Goal: Transaction & Acquisition: Purchase product/service

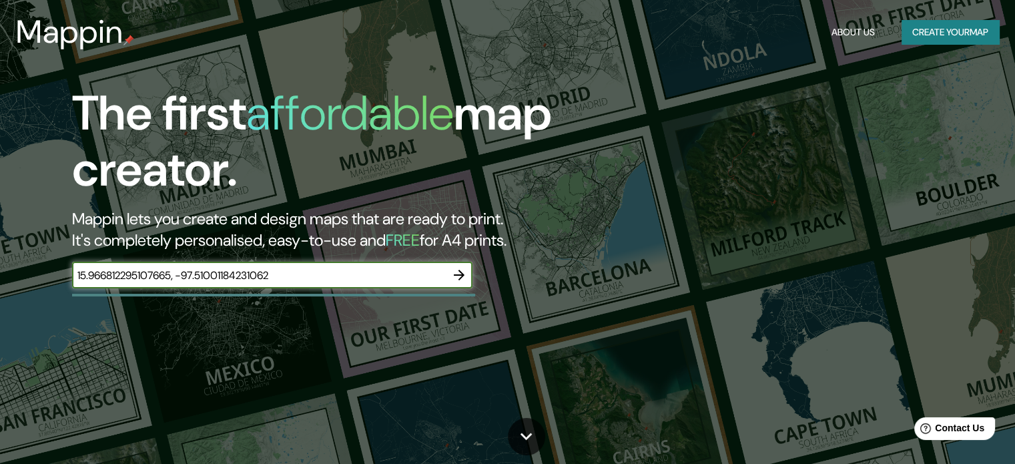
type input "15.966812295107665, -97.51001184231062"
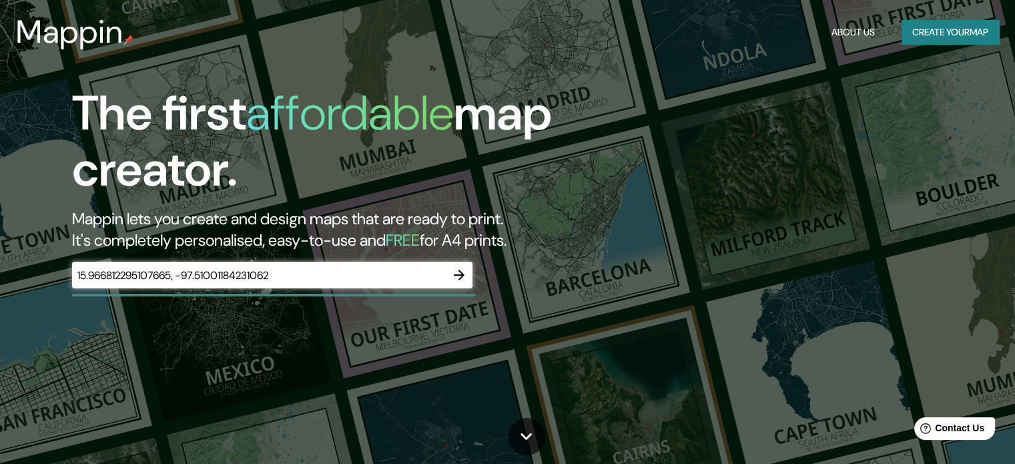
click at [508, 427] on div "The first affordable map creator. Mappin lets you create and design maps that a…" at bounding box center [507, 232] width 1015 height 464
click at [520, 431] on icon at bounding box center [525, 435] width 23 height 23
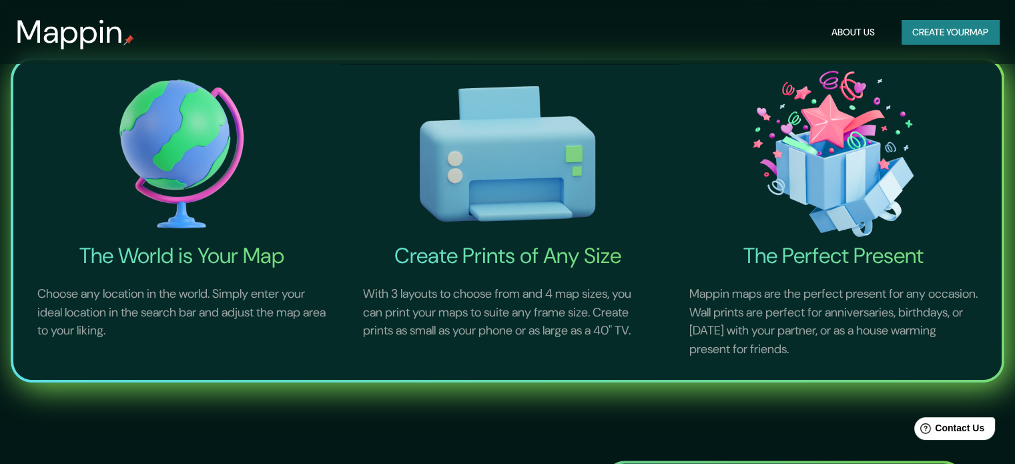
scroll to position [493, 0]
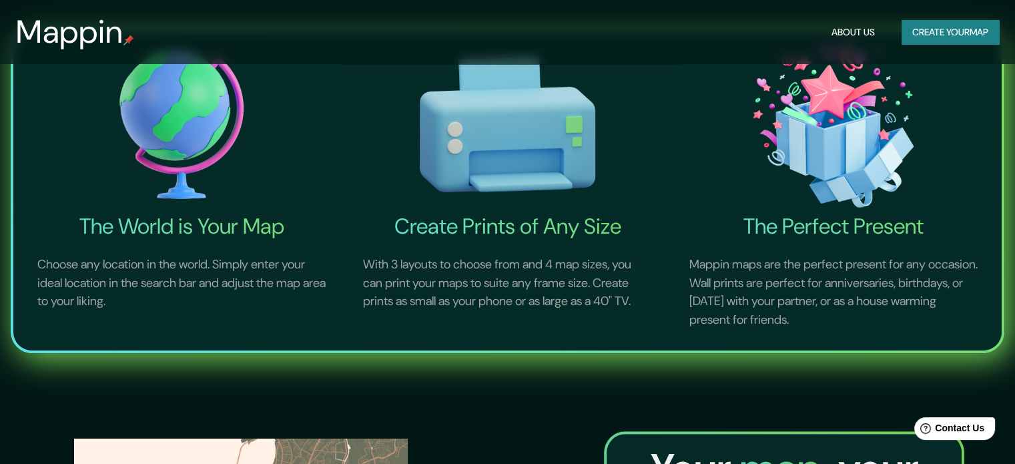
click at [967, 33] on button "Create your map" at bounding box center [949, 32] width 97 height 25
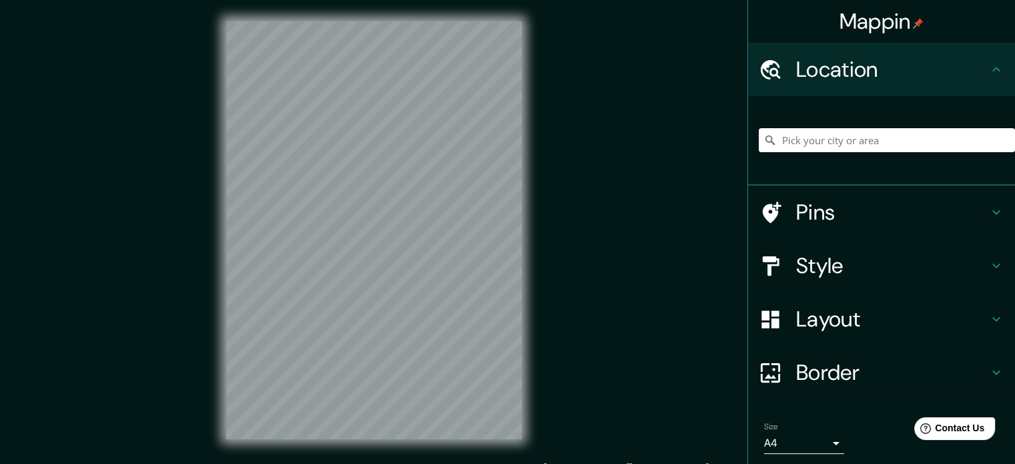
click at [840, 138] on input "Pick your city or area" at bounding box center [887, 140] width 256 height 24
paste input "15.966812295107665, -97.51001184231062"
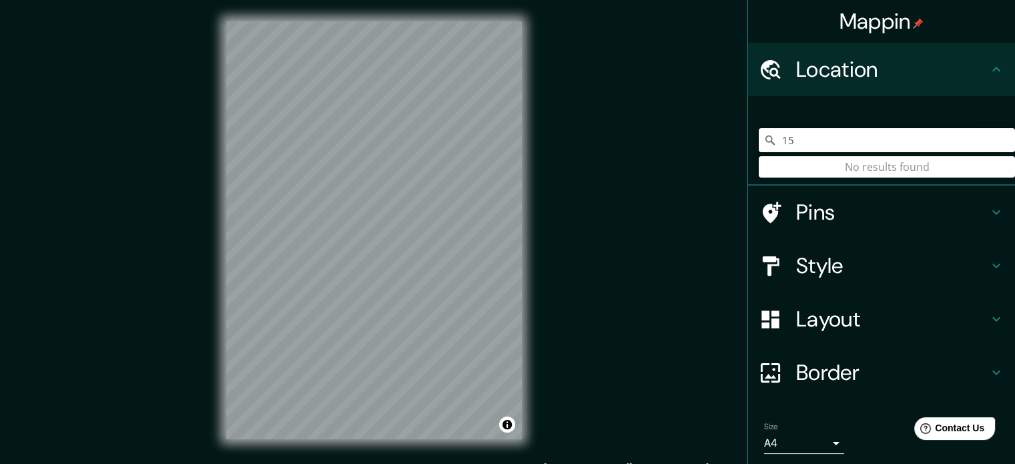
type input "1"
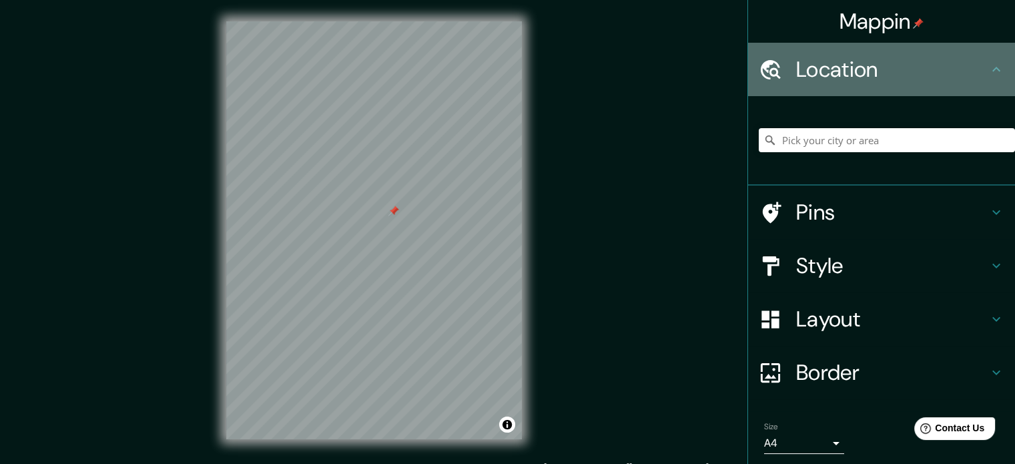
click at [988, 69] on icon at bounding box center [996, 69] width 16 height 16
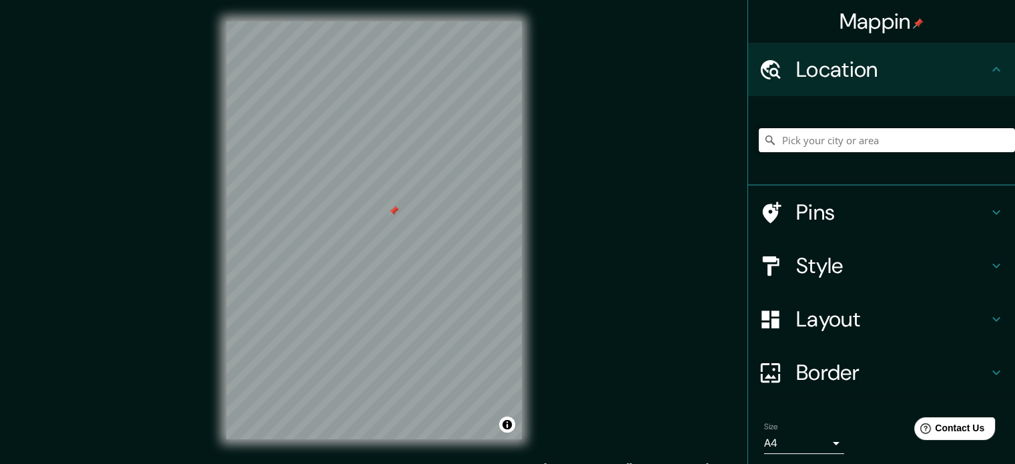
click at [905, 141] on input "Pick your city or area" at bounding box center [887, 140] width 256 height 24
click at [883, 132] on input "Pick your city or area" at bounding box center [887, 140] width 256 height 24
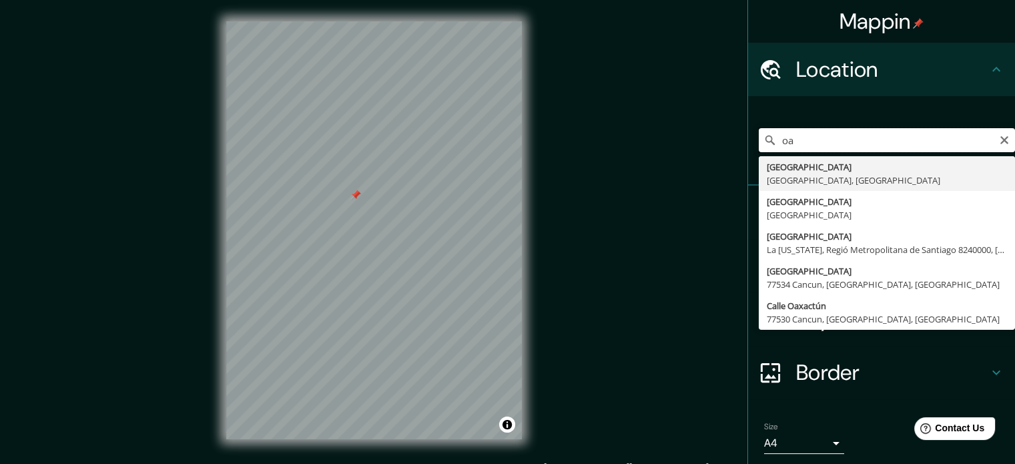
type input "o"
type input "c"
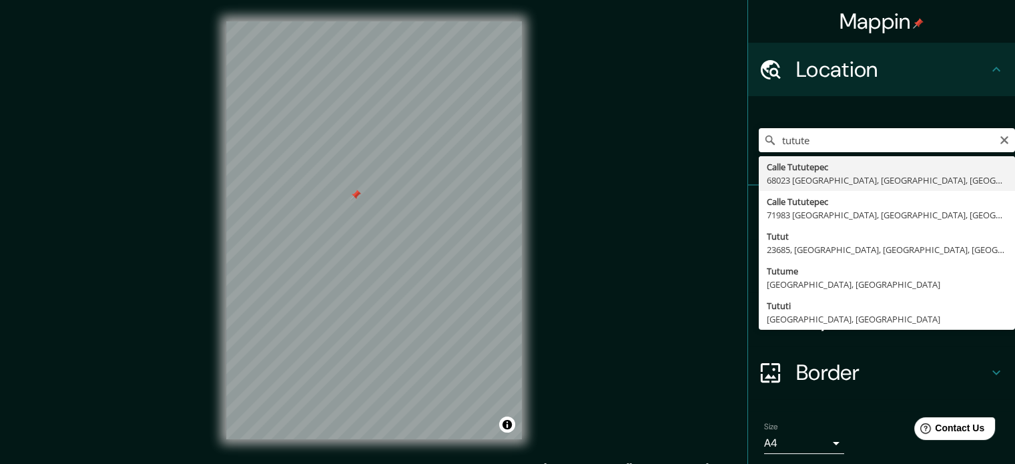
type input "Calle Tututepec, [GEOGRAPHIC_DATA], [GEOGRAPHIC_DATA], [GEOGRAPHIC_DATA]"
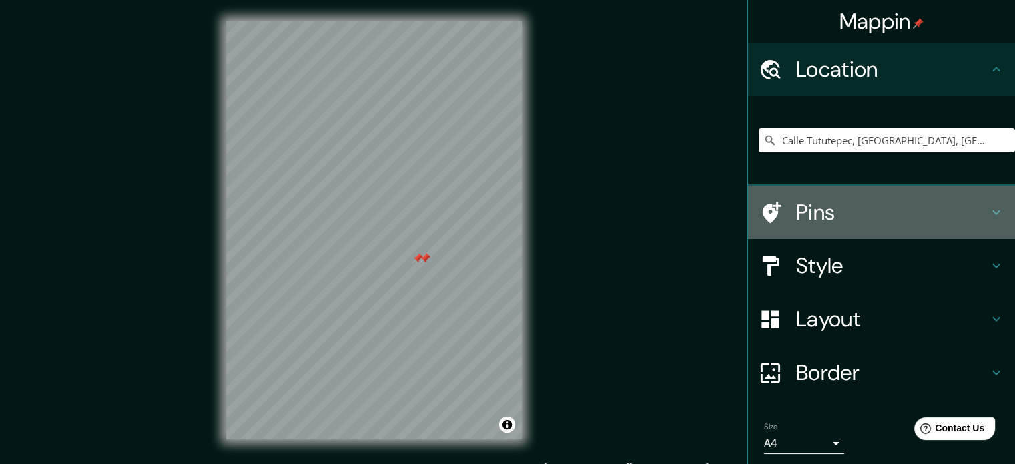
click at [988, 205] on icon at bounding box center [996, 212] width 16 height 16
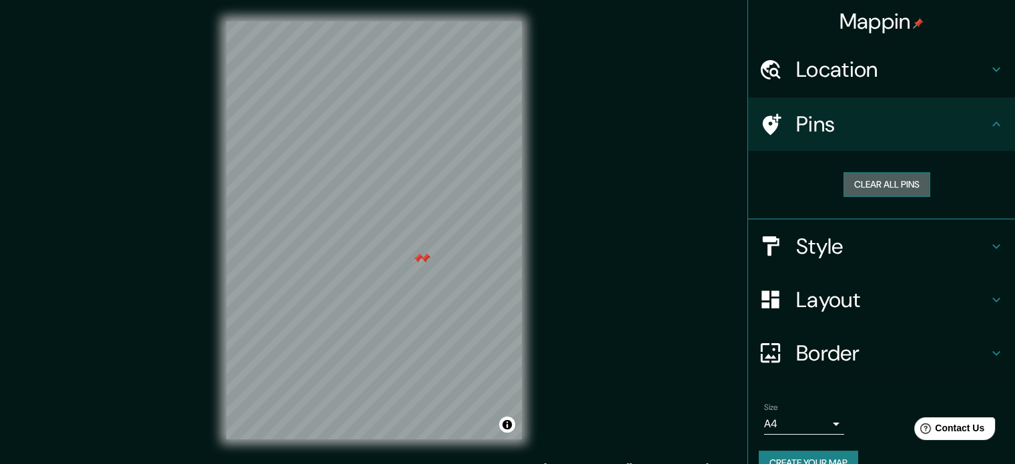
click at [903, 185] on button "Clear all pins" at bounding box center [886, 184] width 87 height 25
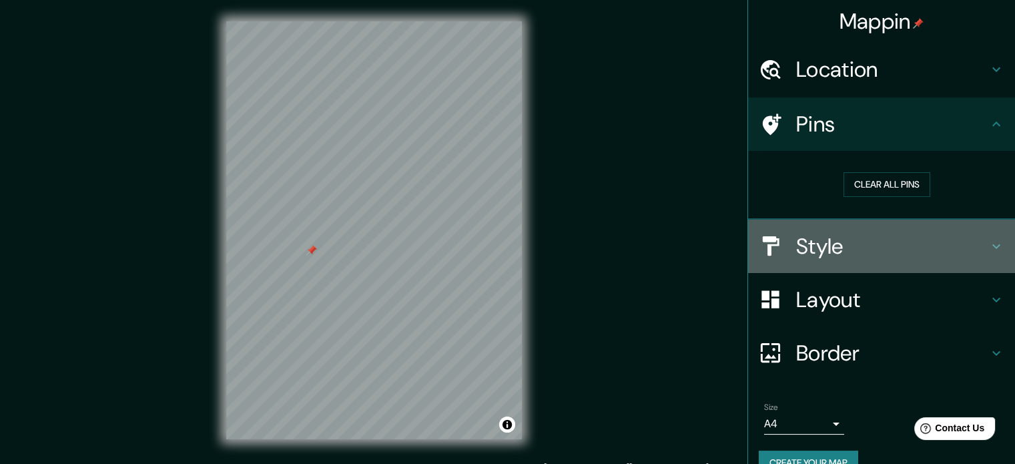
click at [931, 242] on h4 "Style" at bounding box center [892, 246] width 192 height 27
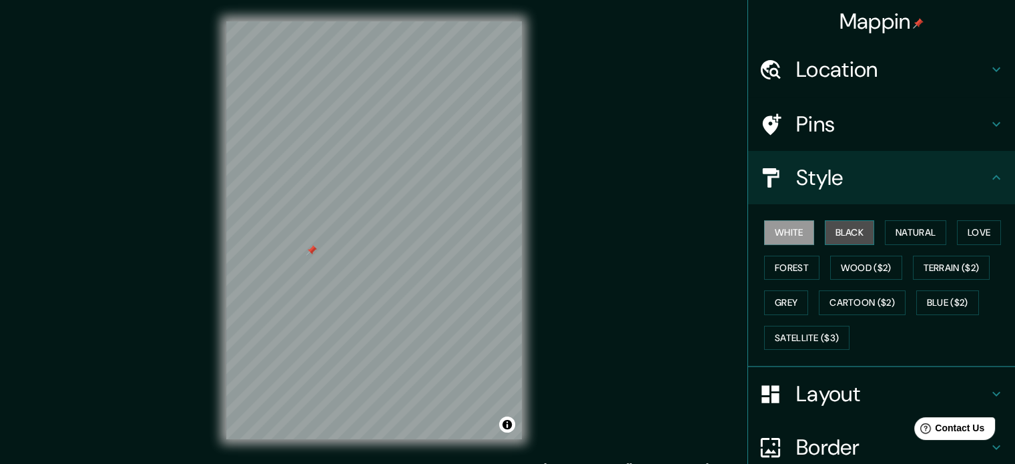
click at [835, 227] on button "Black" at bounding box center [850, 232] width 50 height 25
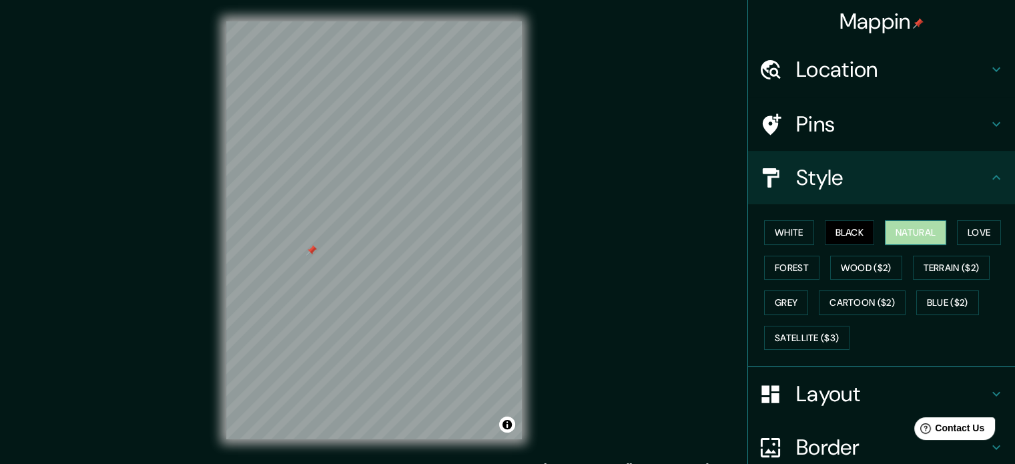
click at [903, 234] on button "Natural" at bounding box center [915, 232] width 61 height 25
click at [981, 226] on button "Love" at bounding box center [979, 232] width 44 height 25
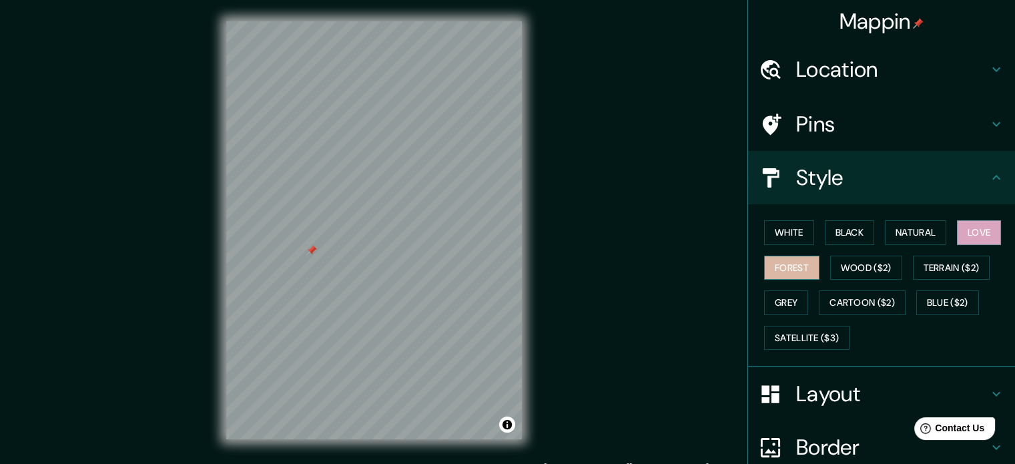
click at [793, 266] on button "Forest" at bounding box center [791, 268] width 55 height 25
click at [988, 127] on icon at bounding box center [996, 124] width 16 height 16
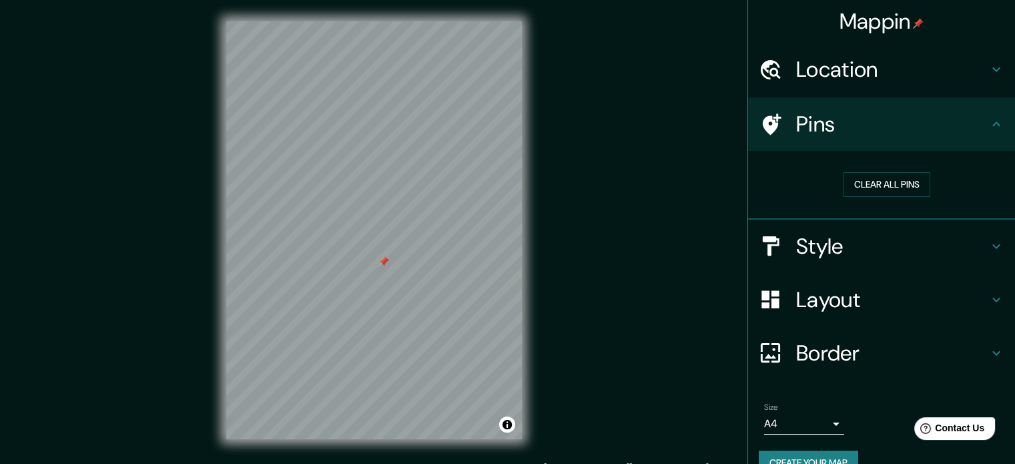
click at [943, 86] on div "Location" at bounding box center [881, 69] width 267 height 53
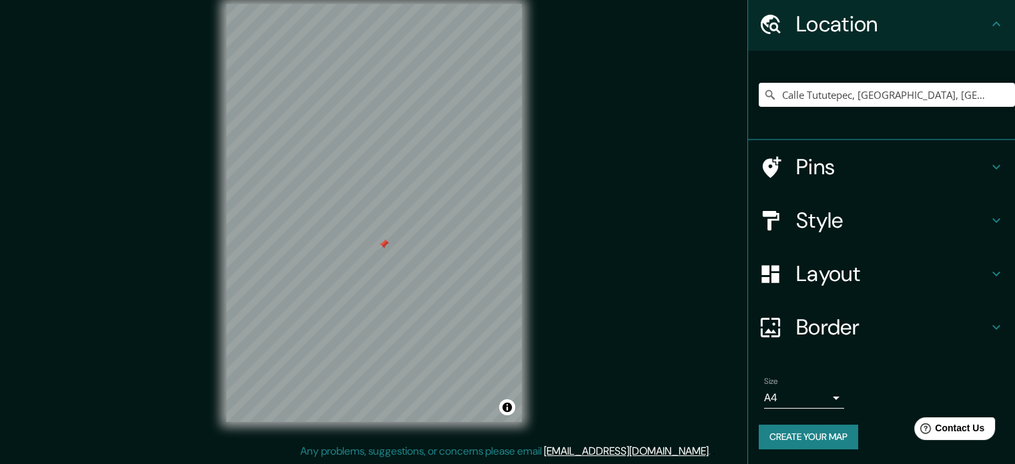
scroll to position [6, 0]
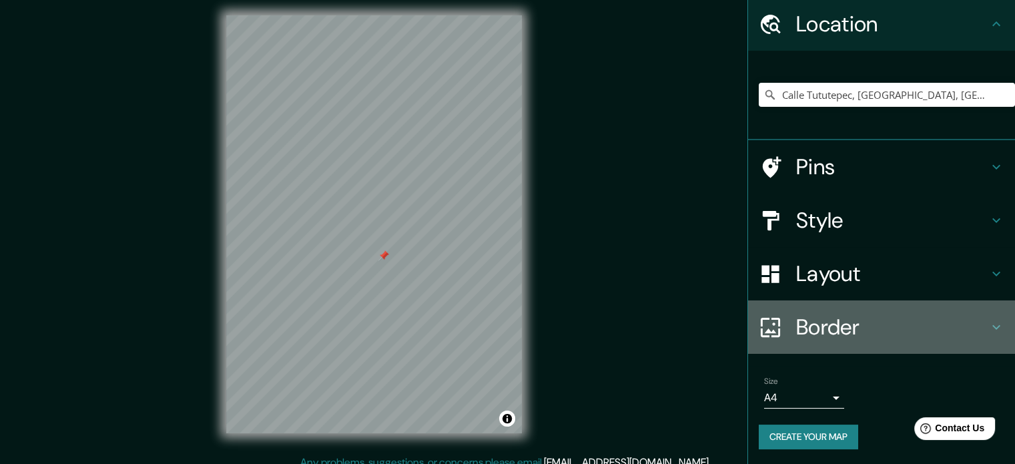
click at [873, 325] on h4 "Border" at bounding box center [892, 327] width 192 height 27
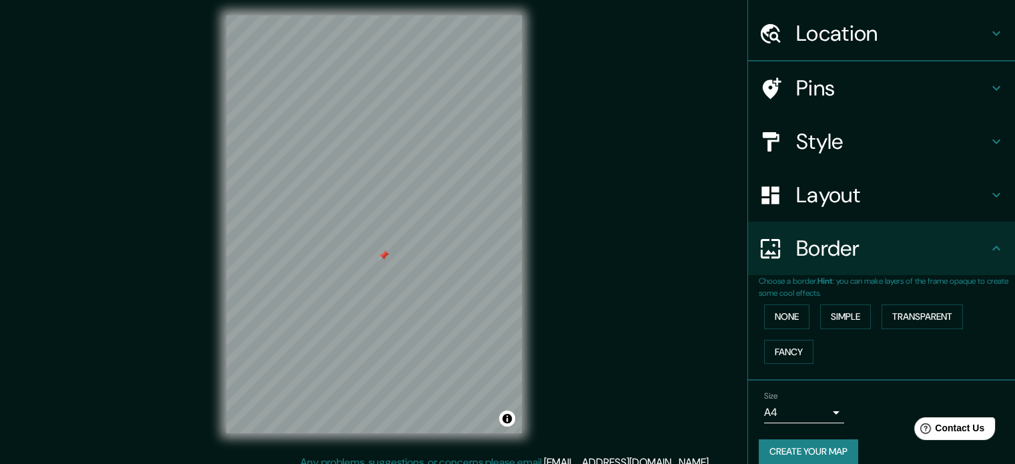
scroll to position [45, 0]
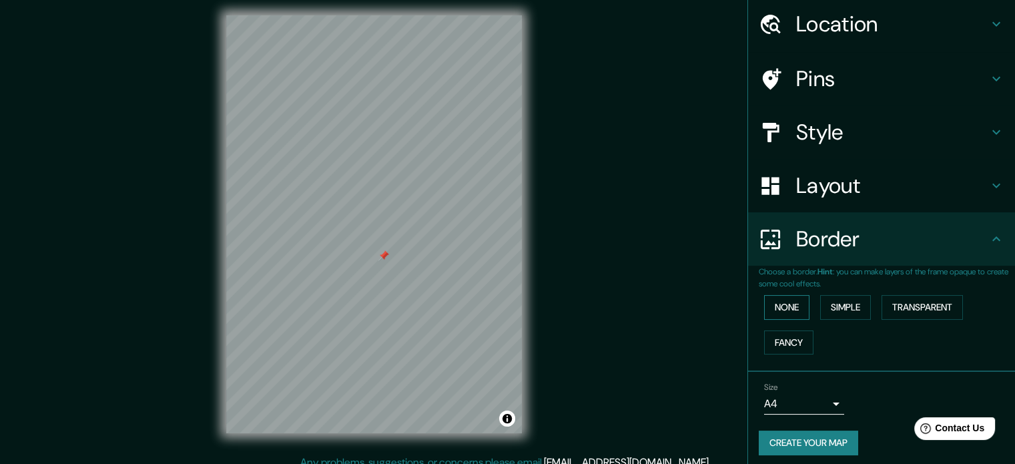
click at [781, 298] on button "None" at bounding box center [786, 307] width 45 height 25
click at [847, 307] on button "Simple" at bounding box center [845, 307] width 51 height 25
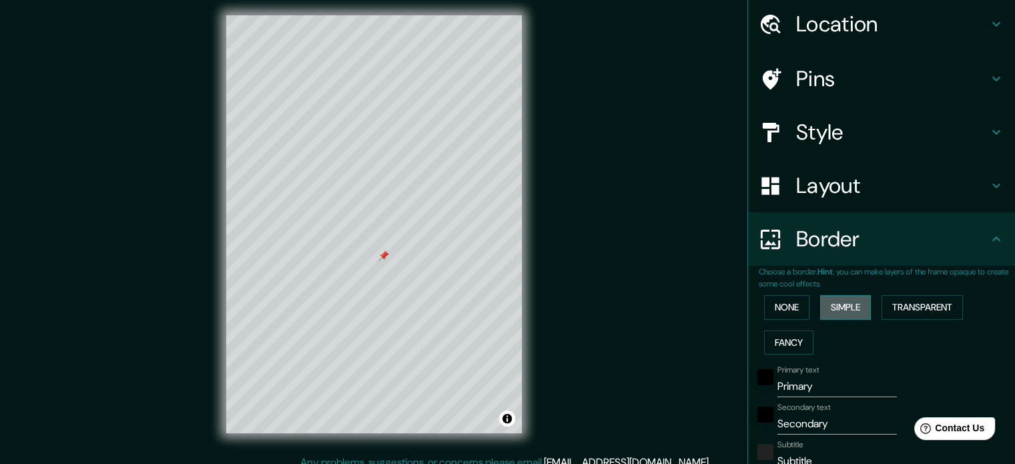
click at [847, 307] on button "Simple" at bounding box center [845, 307] width 51 height 25
type input "177"
type input "35"
click at [782, 298] on button "None" at bounding box center [786, 307] width 45 height 25
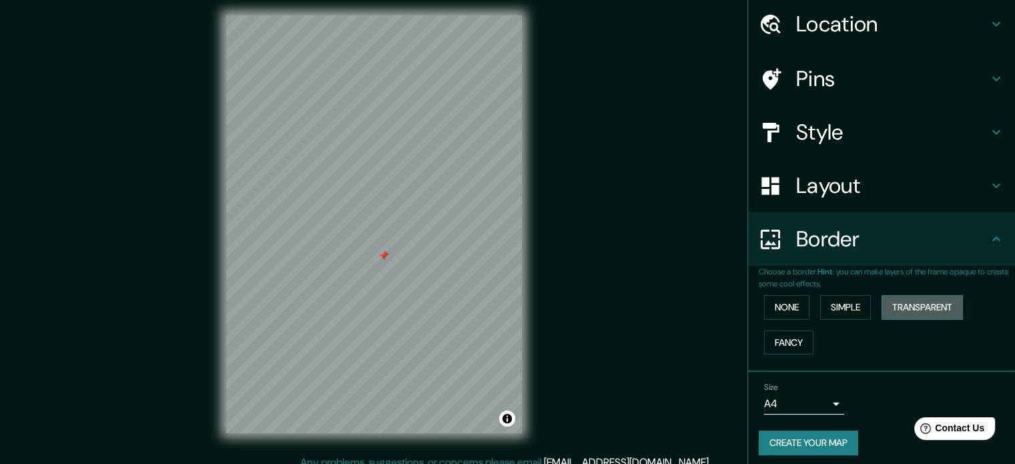
click at [932, 302] on button "Transparent" at bounding box center [921, 307] width 81 height 25
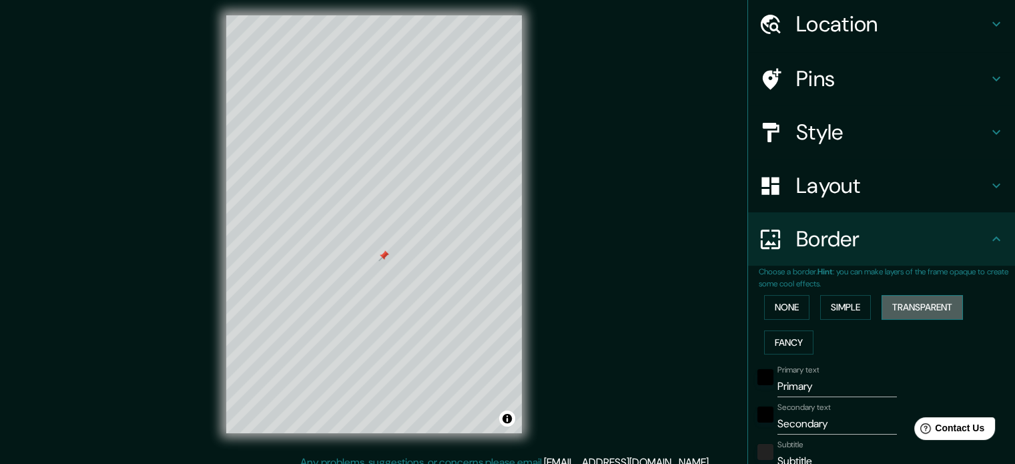
click at [932, 302] on button "Transparent" at bounding box center [921, 307] width 81 height 25
type input "213"
type input "35"
click at [764, 304] on button "None" at bounding box center [786, 307] width 45 height 25
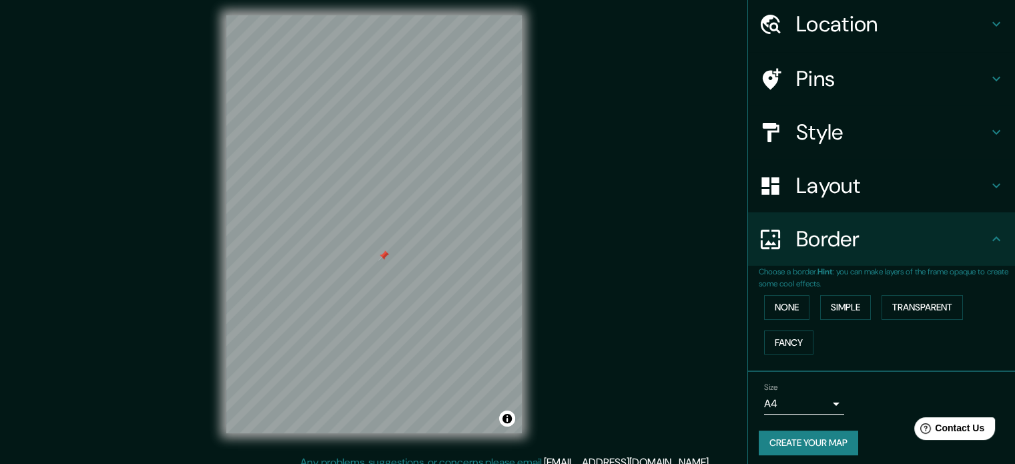
click at [880, 187] on h4 "Layout" at bounding box center [892, 185] width 192 height 27
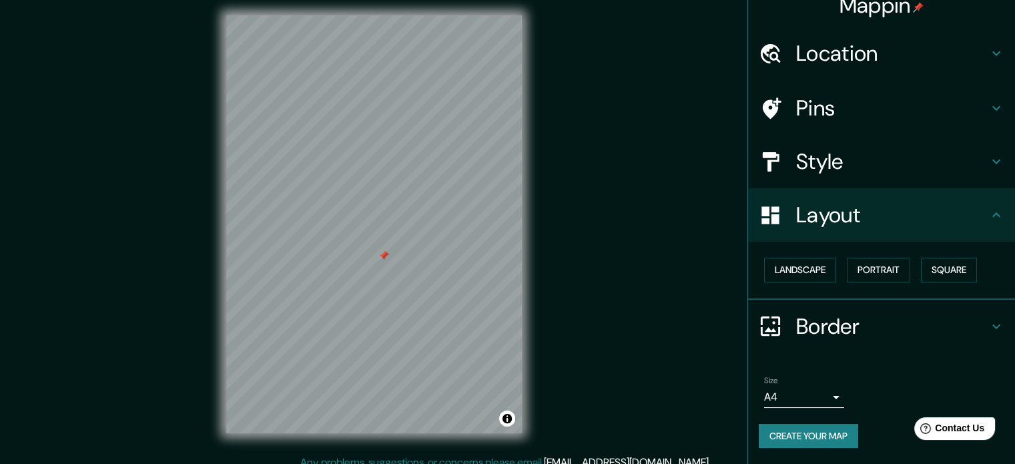
scroll to position [15, 0]
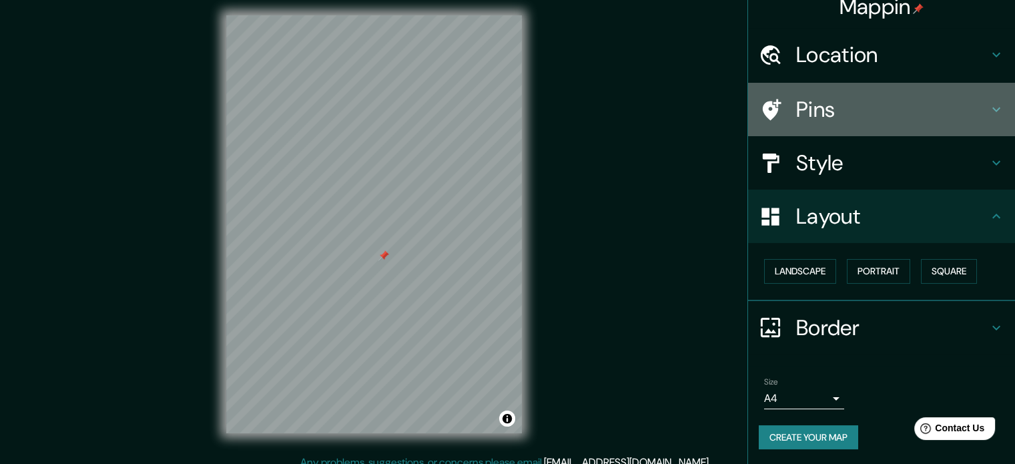
click at [865, 107] on h4 "Pins" at bounding box center [892, 109] width 192 height 27
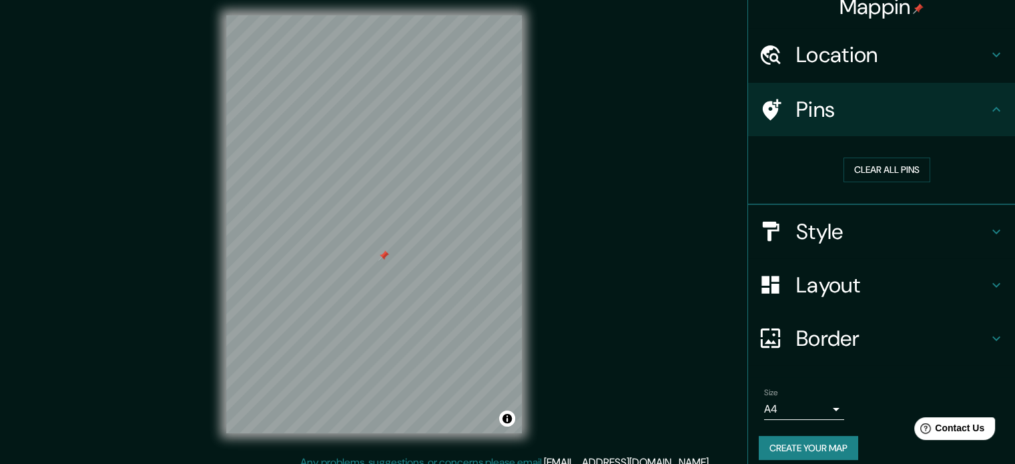
click at [897, 51] on h4 "Location" at bounding box center [892, 54] width 192 height 27
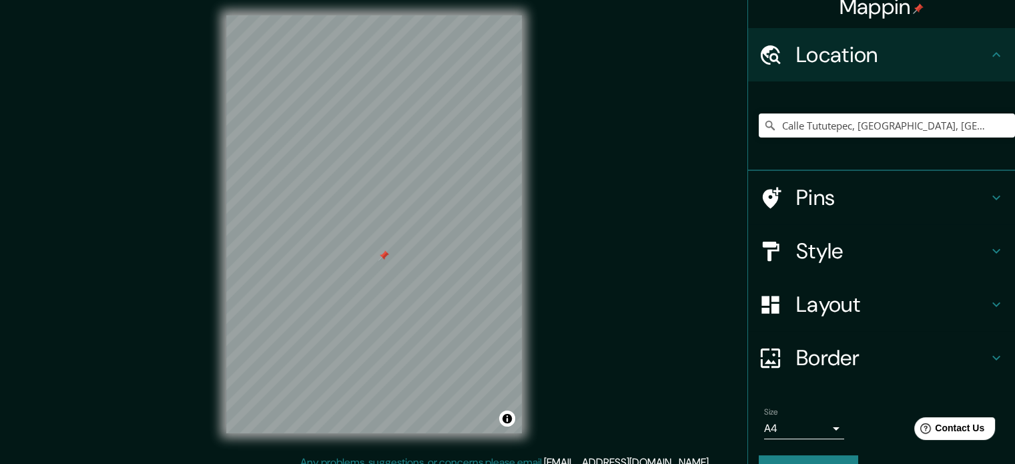
scroll to position [0, 0]
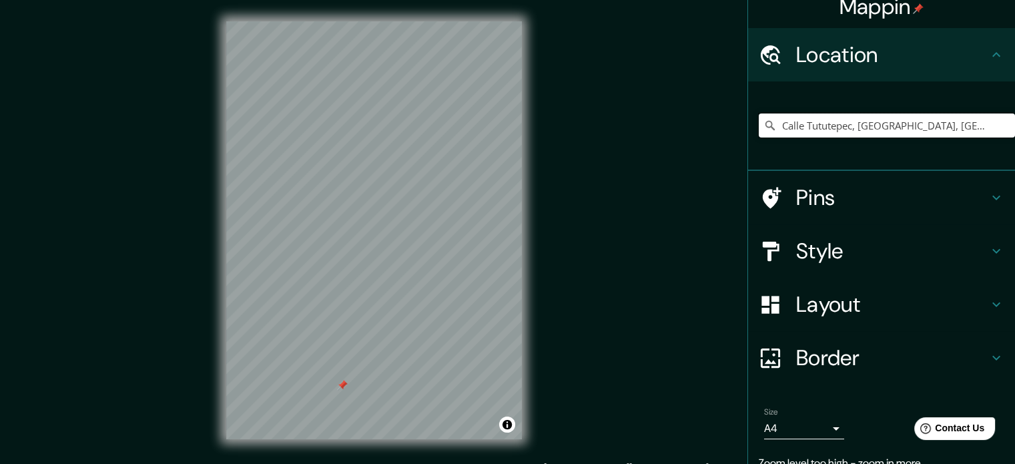
drag, startPoint x: 975, startPoint y: 125, endPoint x: 773, endPoint y: 175, distance: 208.7
click at [773, 175] on ul "Location Calle Tututepec, [GEOGRAPHIC_DATA], [GEOGRAPHIC_DATA], [GEOGRAPHIC_DAT…" at bounding box center [881, 275] width 267 height 494
click at [1000, 126] on icon "Clear" at bounding box center [1004, 125] width 8 height 8
drag, startPoint x: 941, startPoint y: 130, endPoint x: 700, endPoint y: 171, distance: 244.9
click at [700, 171] on div "Mappin Location [GEOGRAPHIC_DATA], [GEOGRAPHIC_DATA], [GEOGRAPHIC_DATA] Pins St…" at bounding box center [507, 241] width 1015 height 482
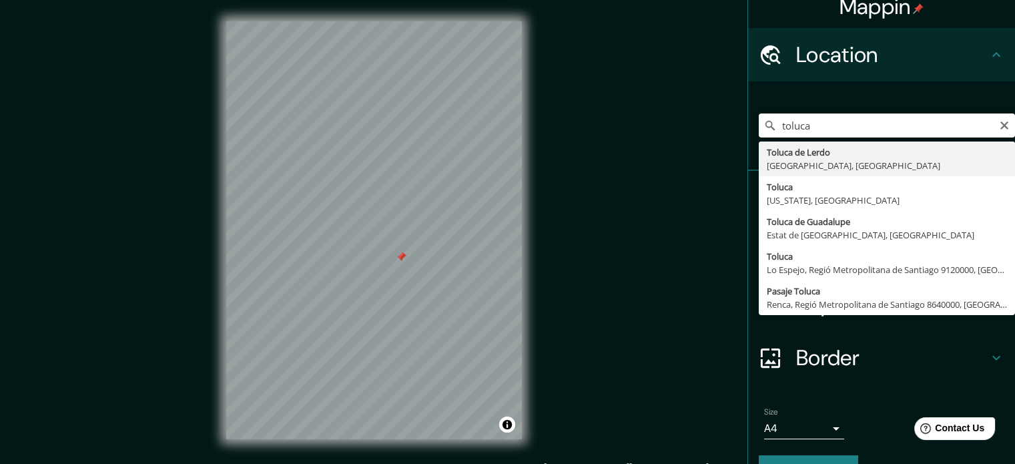
type input "Toluca de Lerdo, [GEOGRAPHIC_DATA], [GEOGRAPHIC_DATA]"
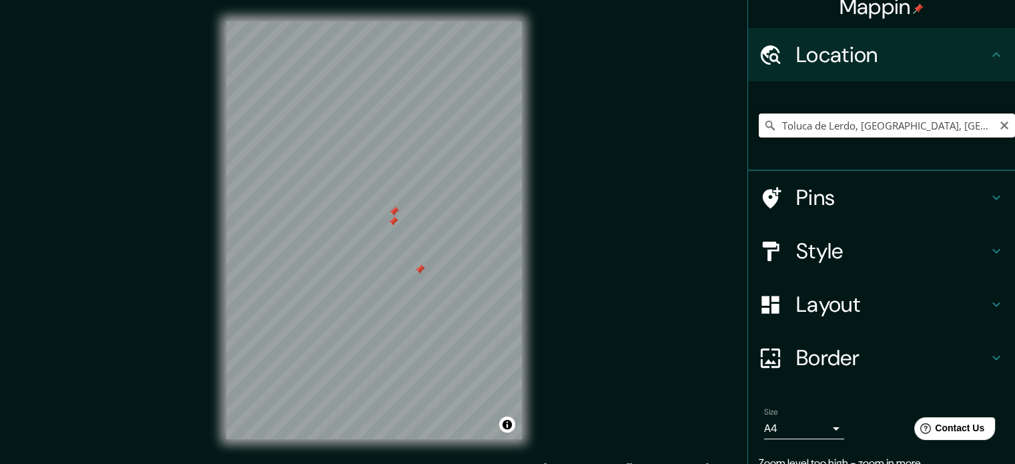
click at [806, 126] on input "Toluca de Lerdo, [GEOGRAPHIC_DATA], [GEOGRAPHIC_DATA]" at bounding box center [887, 125] width 256 height 24
drag, startPoint x: 954, startPoint y: 121, endPoint x: 737, endPoint y: 162, distance: 220.7
click at [748, 162] on div "Toluca de Lerdo, [GEOGRAPHIC_DATA], [GEOGRAPHIC_DATA]" at bounding box center [881, 125] width 267 height 89
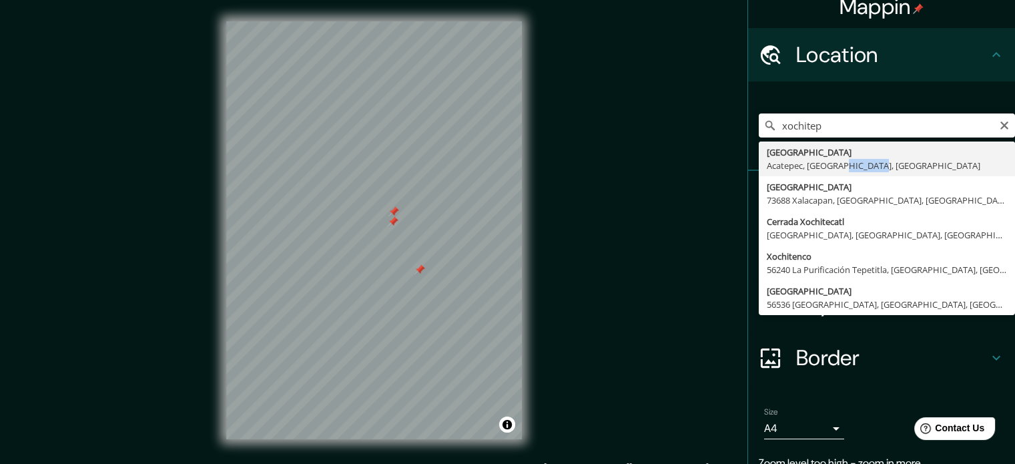
drag, startPoint x: 832, startPoint y: 161, endPoint x: 875, endPoint y: 166, distance: 43.7
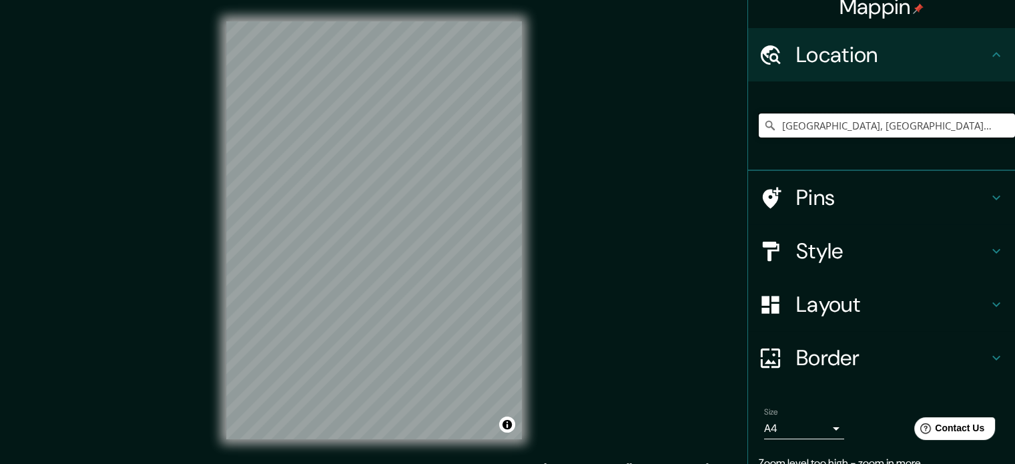
drag, startPoint x: 950, startPoint y: 120, endPoint x: 734, endPoint y: 135, distance: 216.7
click at [734, 135] on div "Mappin Location [GEOGRAPHIC_DATA], [GEOGRAPHIC_DATA], [GEOGRAPHIC_DATA], [GEOGR…" at bounding box center [507, 241] width 1015 height 482
click at [963, 122] on input "municipi de [GEOGRAPHIC_DATA], [GEOGRAPHIC_DATA], [GEOGRAPHIC_DATA]" at bounding box center [887, 125] width 256 height 24
drag, startPoint x: 969, startPoint y: 118, endPoint x: 745, endPoint y: 133, distance: 224.7
click at [748, 133] on div "municipi de [GEOGRAPHIC_DATA], [GEOGRAPHIC_DATA], [GEOGRAPHIC_DATA]" at bounding box center [881, 125] width 267 height 89
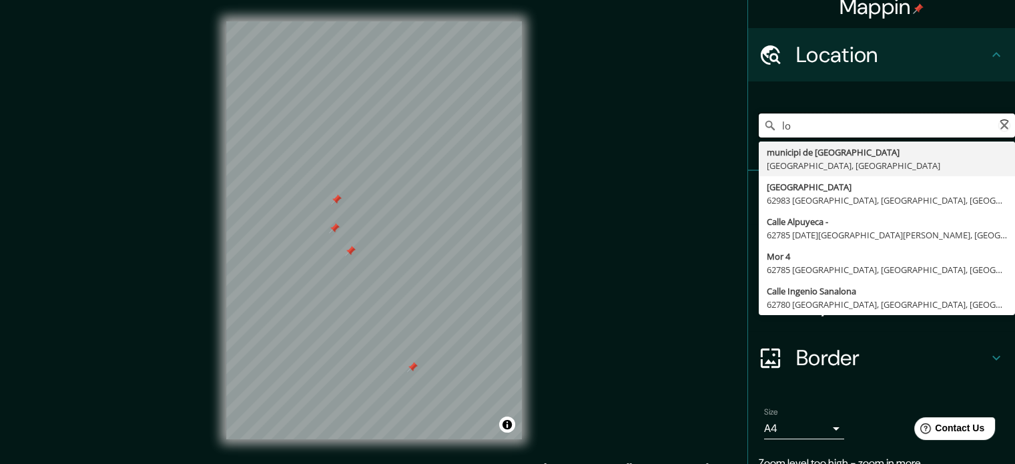
type input "l"
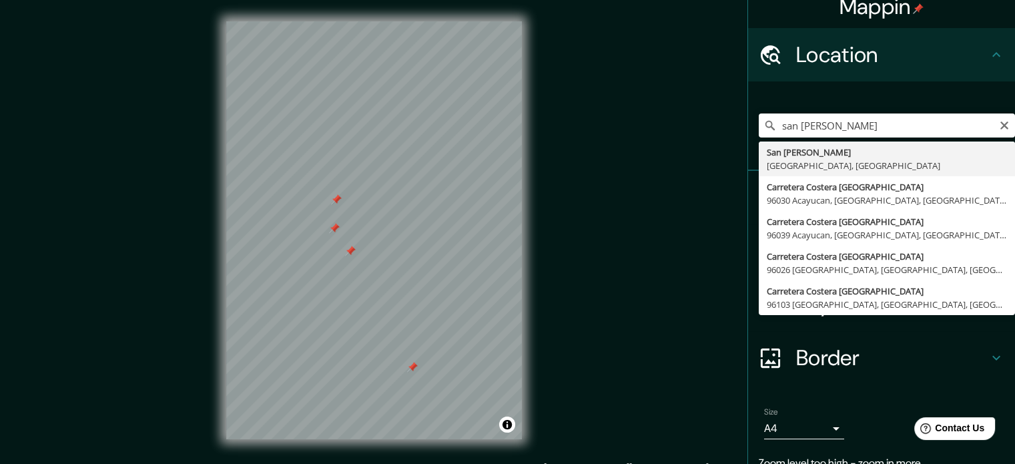
type input "San [PERSON_NAME], [GEOGRAPHIC_DATA], [GEOGRAPHIC_DATA]"
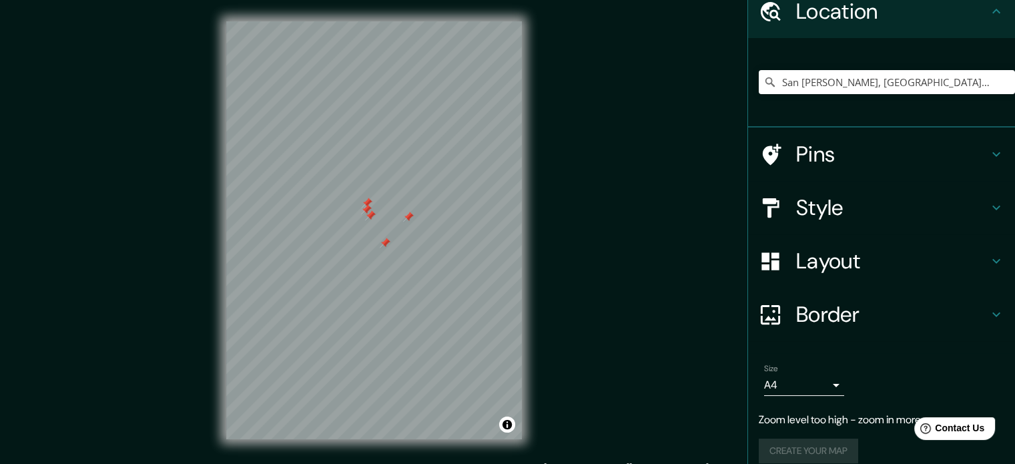
scroll to position [72, 0]
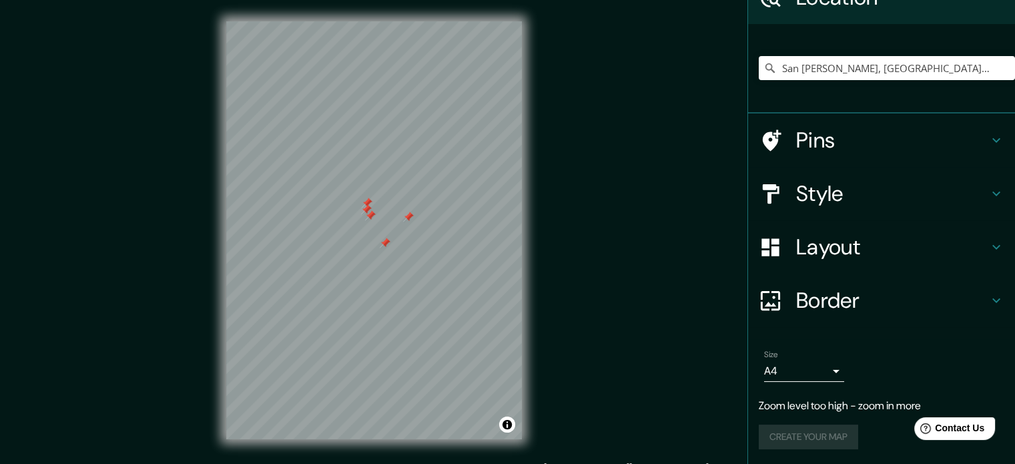
click at [825, 374] on body "Mappin Location [GEOGRAPHIC_DATA][PERSON_NAME], [GEOGRAPHIC_DATA], [GEOGRAPHIC_…" at bounding box center [507, 232] width 1015 height 464
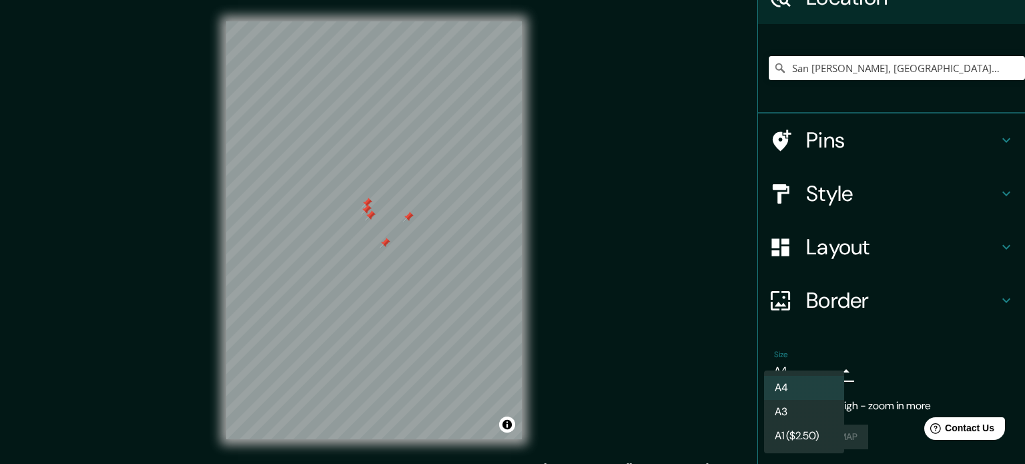
click at [805, 417] on li "A3" at bounding box center [804, 412] width 80 height 24
type input "a4"
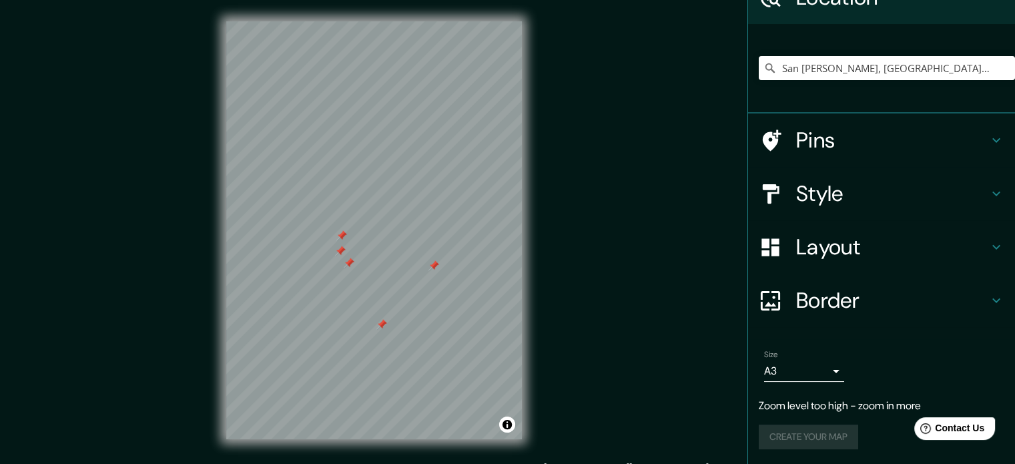
click at [920, 132] on h4 "Pins" at bounding box center [892, 140] width 192 height 27
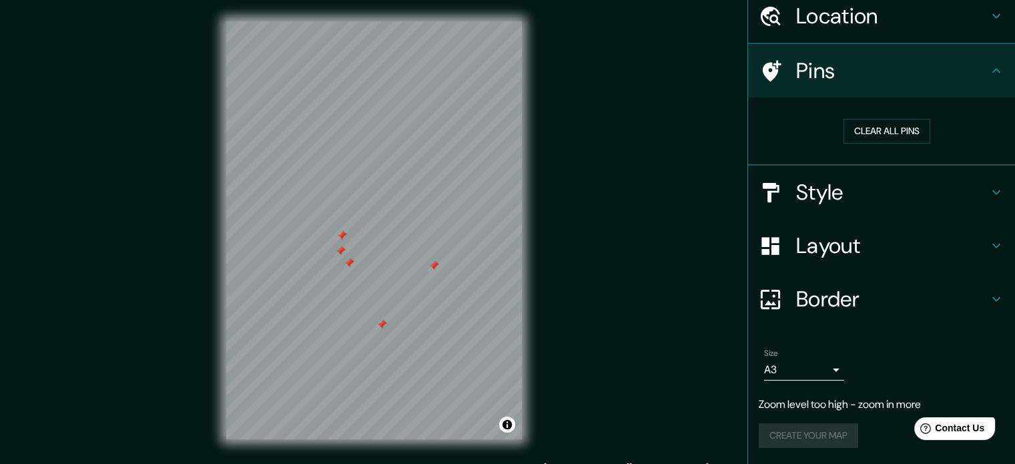
scroll to position [52, 0]
click at [920, 132] on button "Clear all pins" at bounding box center [886, 132] width 87 height 25
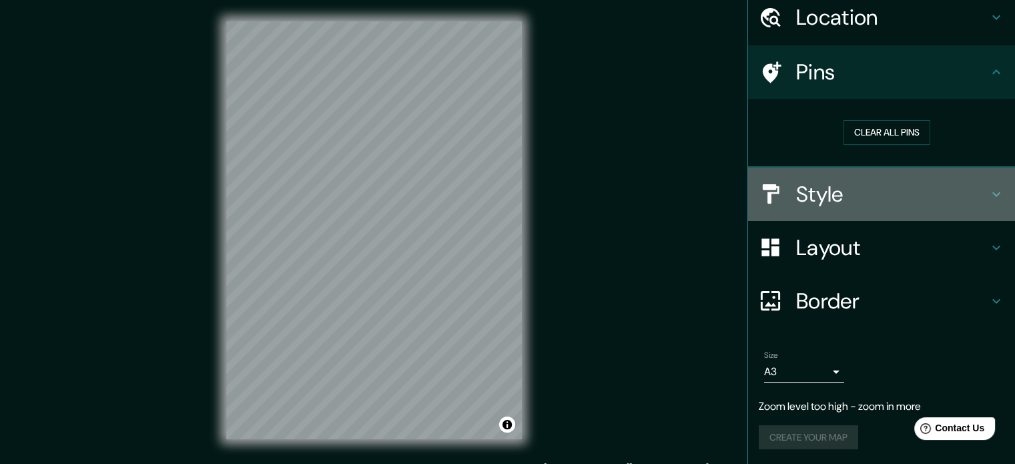
click at [937, 188] on h4 "Style" at bounding box center [892, 194] width 192 height 27
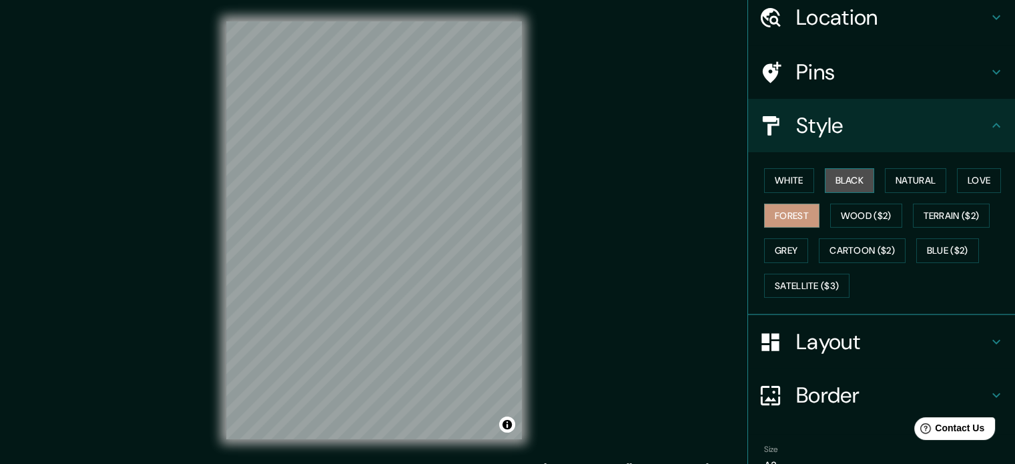
click at [854, 178] on button "Black" at bounding box center [850, 180] width 50 height 25
click at [764, 173] on button "White" at bounding box center [789, 180] width 50 height 25
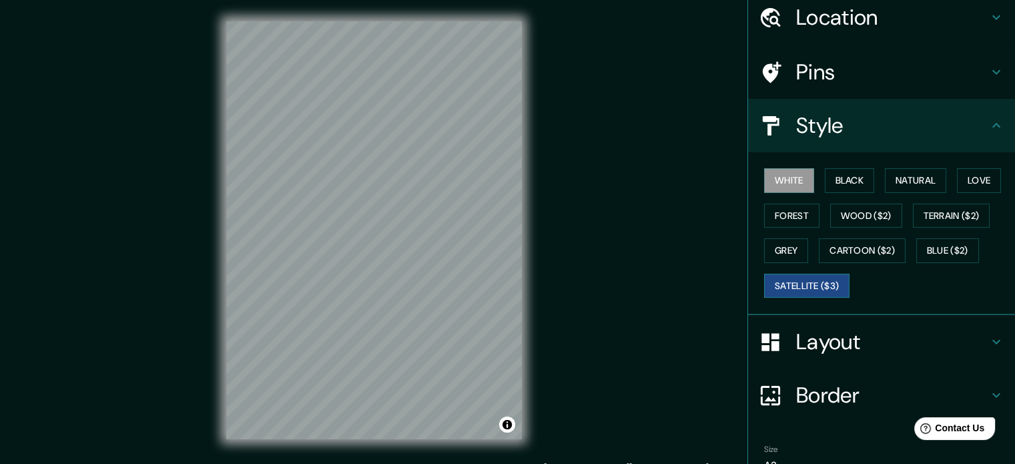
click at [811, 274] on button "Satellite ($3)" at bounding box center [806, 286] width 85 height 25
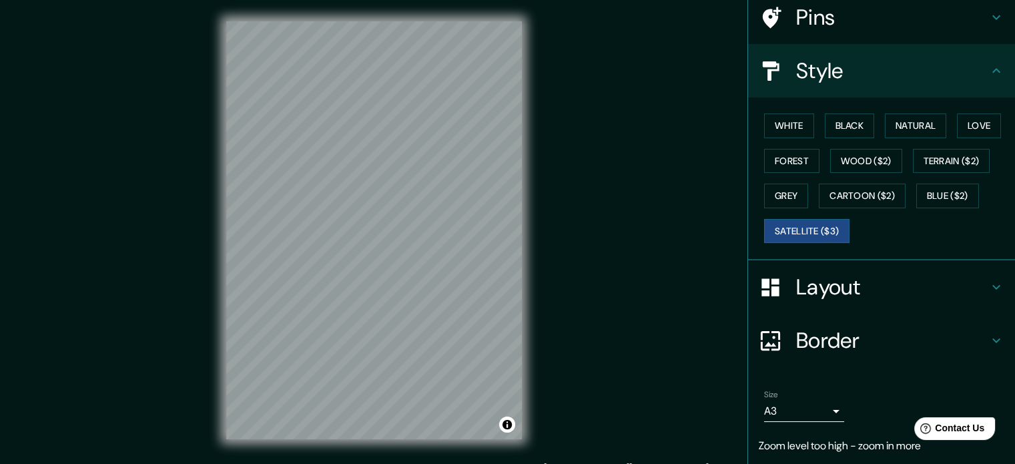
scroll to position [145, 0]
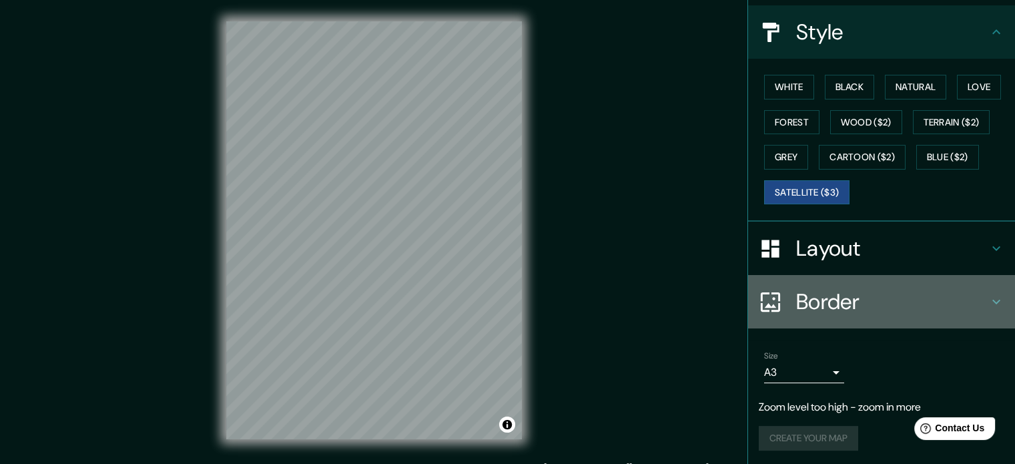
click at [968, 294] on h4 "Border" at bounding box center [892, 301] width 192 height 27
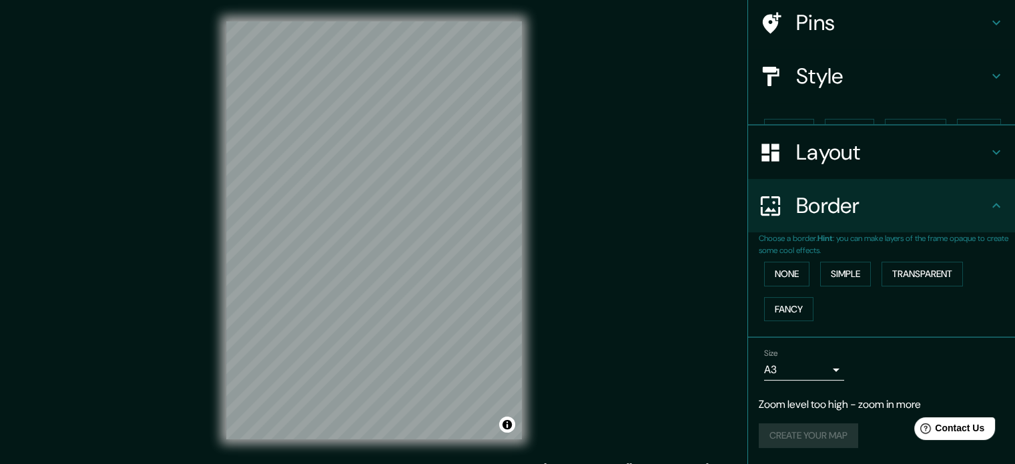
scroll to position [77, 0]
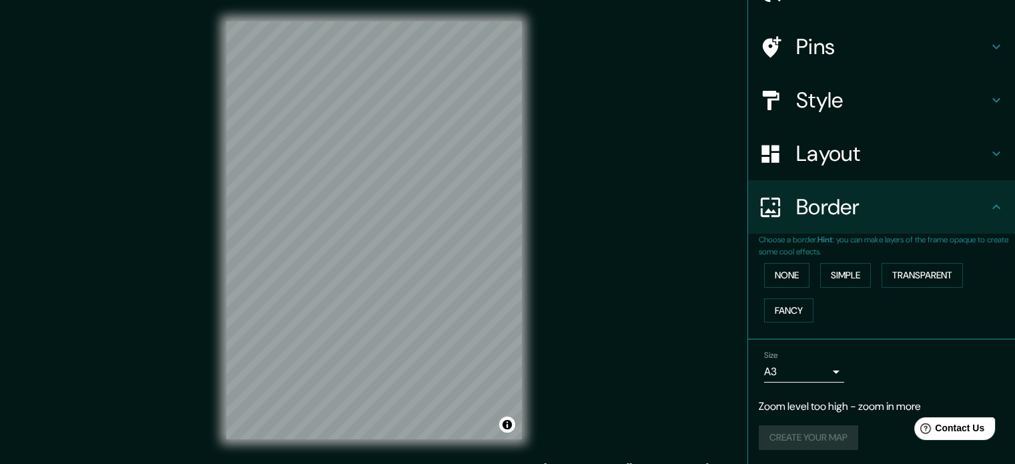
click at [969, 165] on h4 "Layout" at bounding box center [892, 153] width 192 height 27
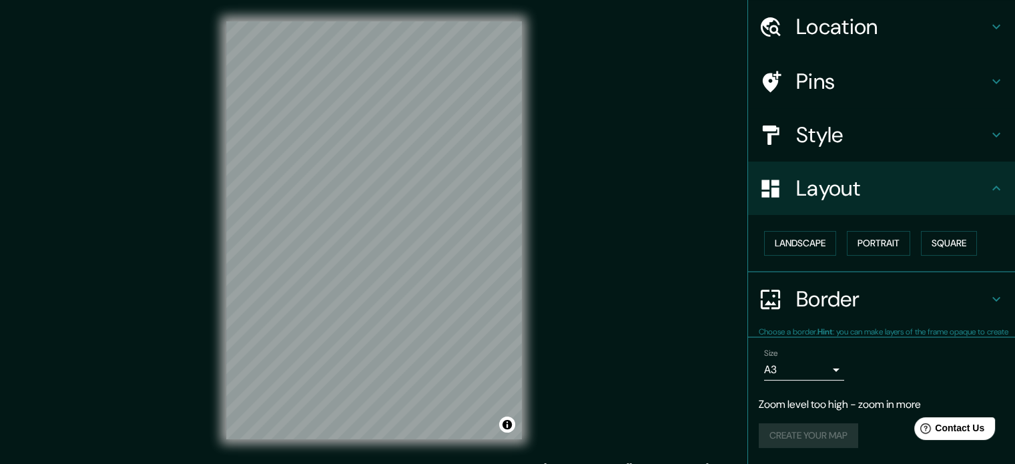
scroll to position [41, 0]
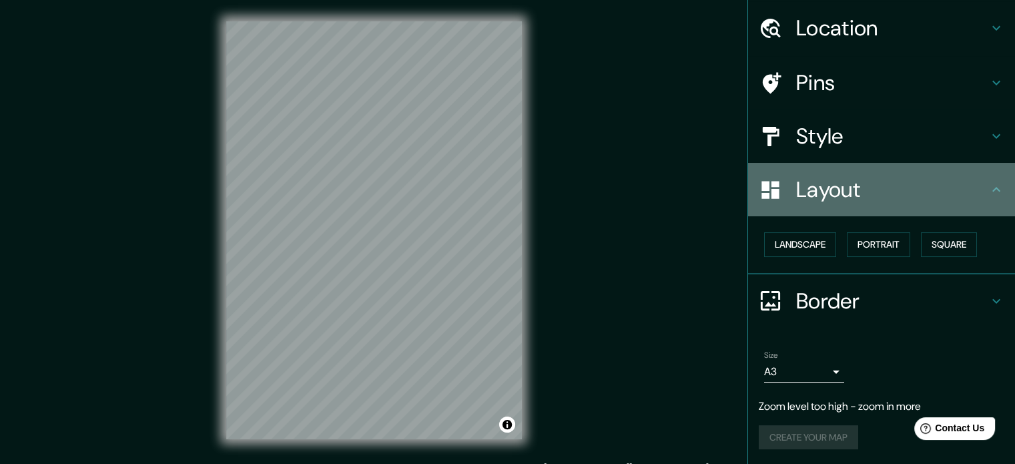
click at [952, 185] on h4 "Layout" at bounding box center [892, 189] width 192 height 27
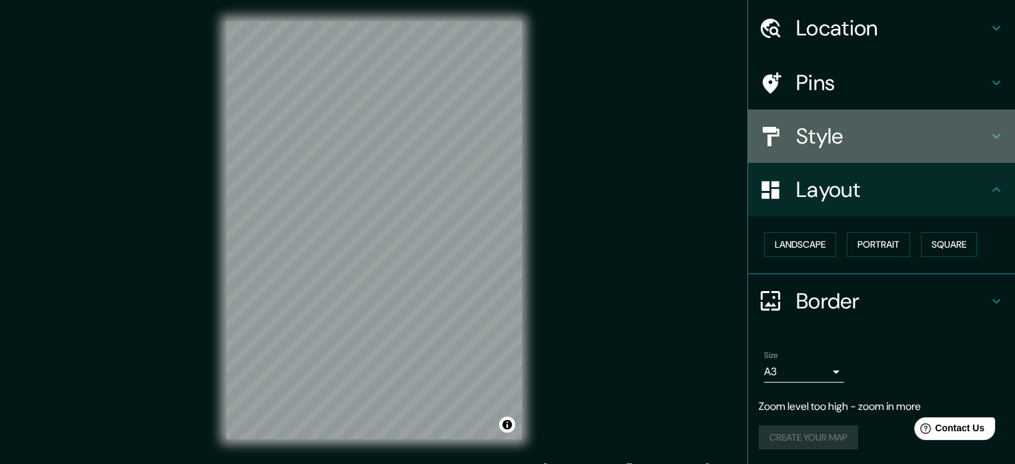
click at [988, 128] on icon at bounding box center [996, 136] width 16 height 16
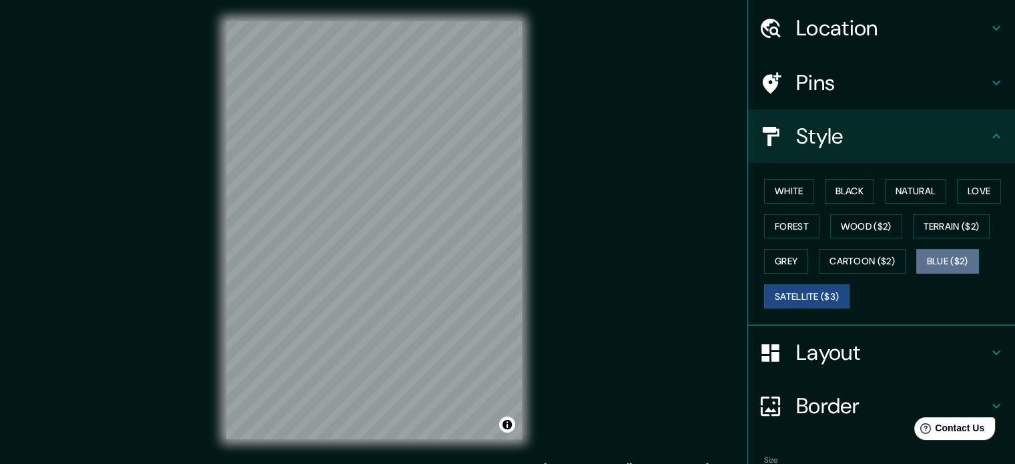
click at [931, 254] on button "Blue ($2)" at bounding box center [947, 261] width 63 height 25
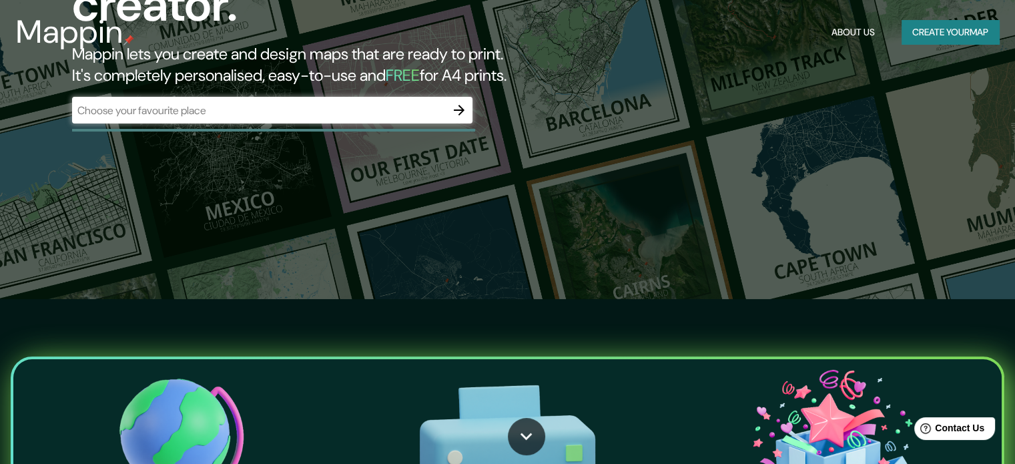
scroll to position [390, 0]
